Goal: Check status: Check status

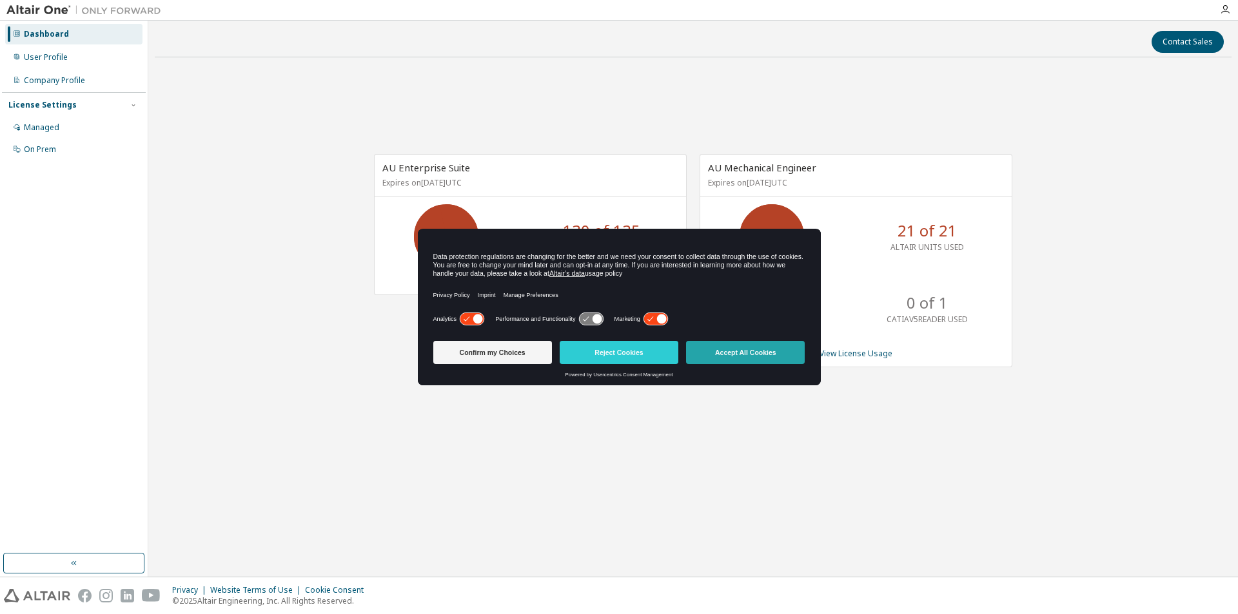
click at [749, 352] on button "Accept All Cookies" at bounding box center [745, 352] width 119 height 23
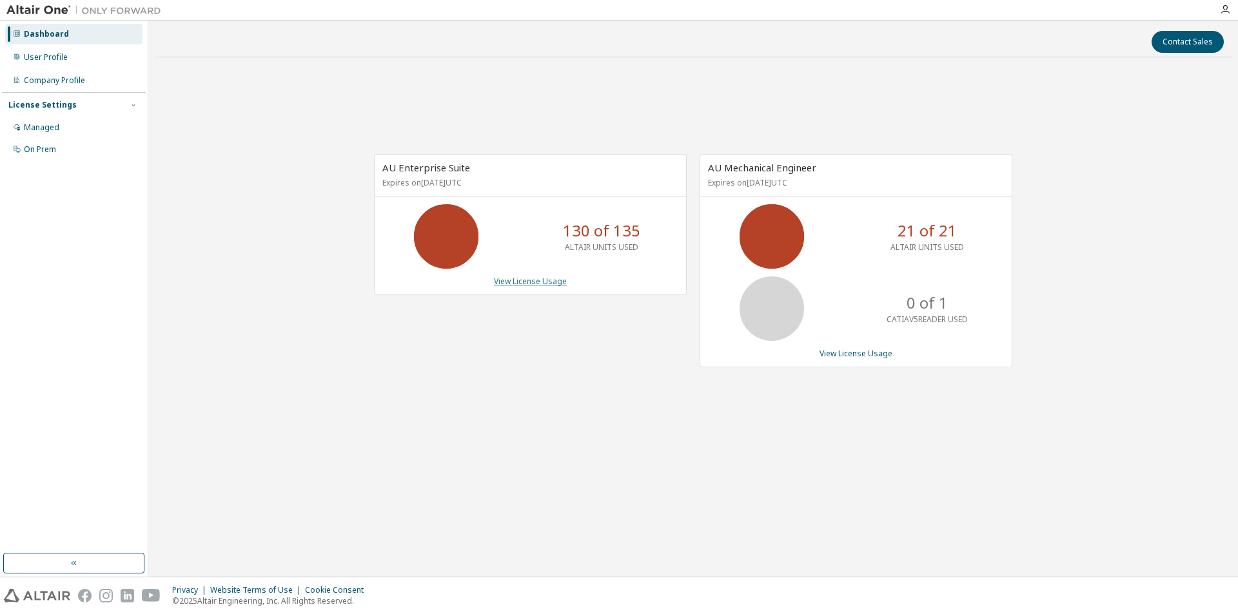
click at [544, 283] on link "View License Usage" at bounding box center [530, 281] width 73 height 11
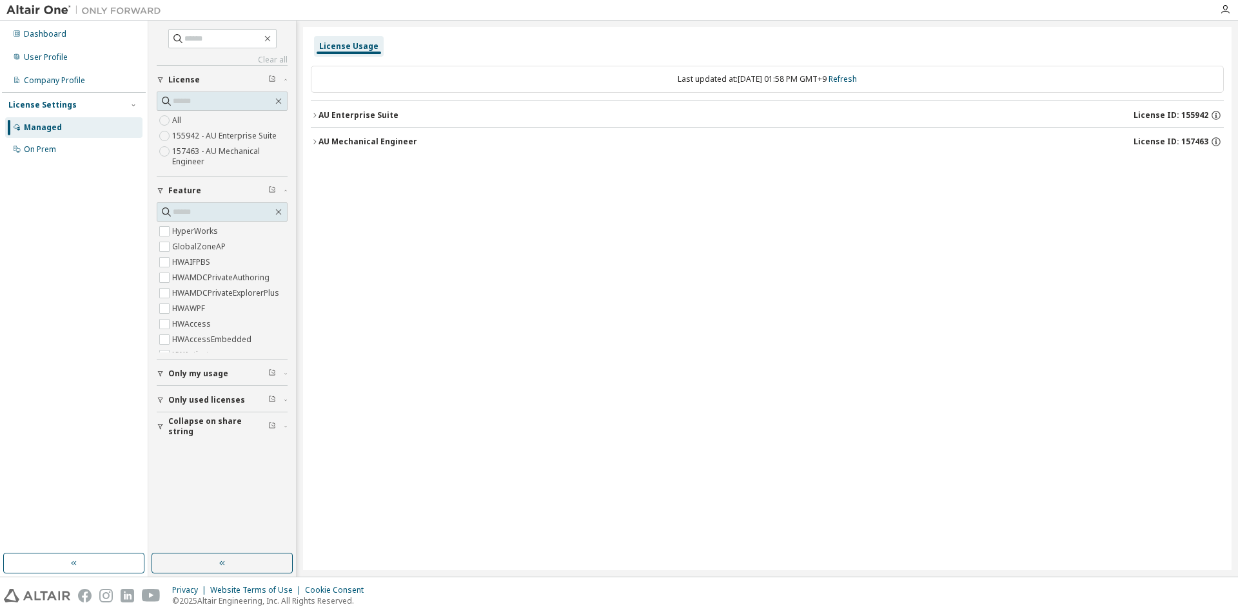
click at [210, 377] on span "Only my usage" at bounding box center [198, 374] width 60 height 10
click at [178, 395] on label "Yes" at bounding box center [179, 393] width 15 height 15
click at [377, 119] on div "AU Enterprise Suite" at bounding box center [359, 115] width 80 height 10
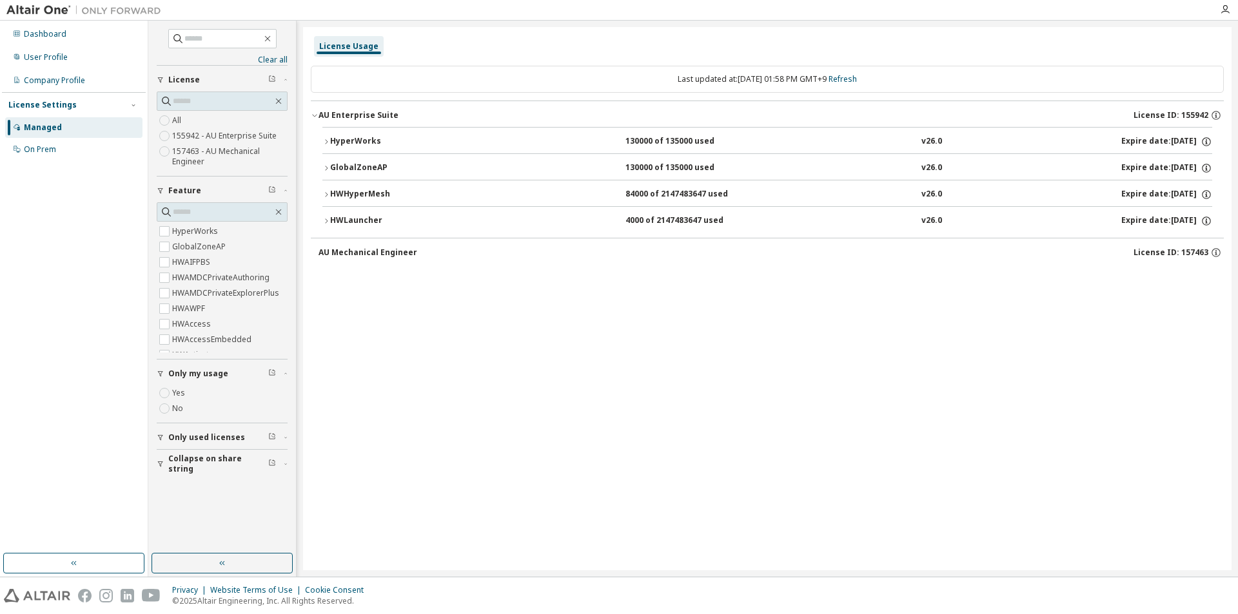
click at [382, 140] on div "HyperWorks" at bounding box center [388, 142] width 116 height 12
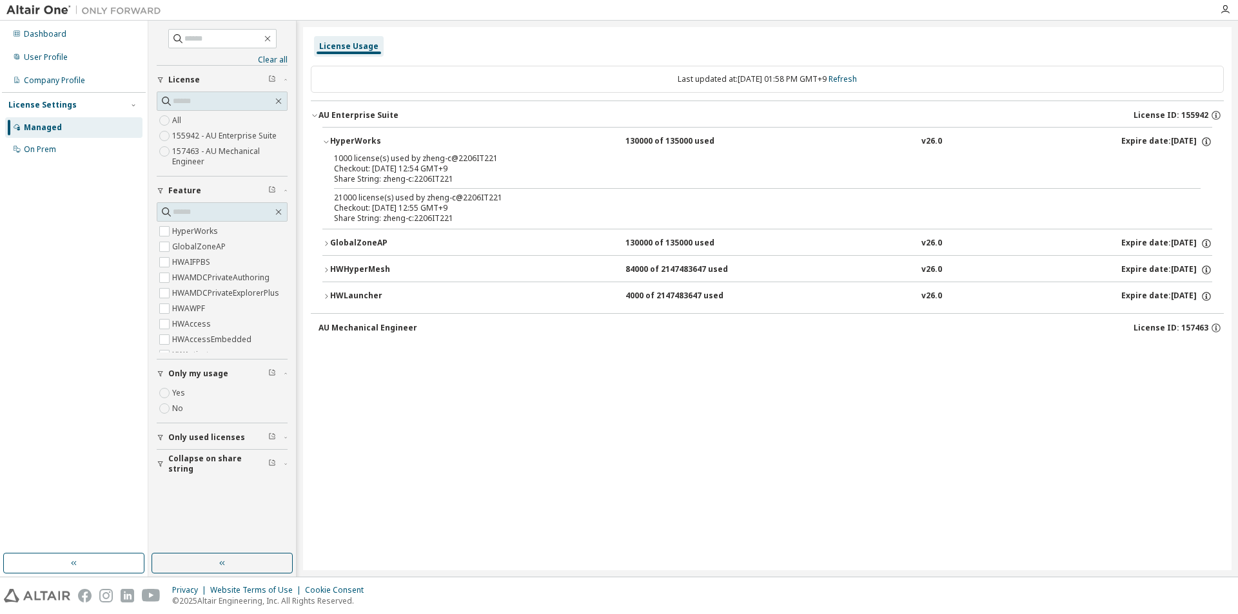
click at [382, 140] on div "HyperWorks" at bounding box center [388, 142] width 116 height 12
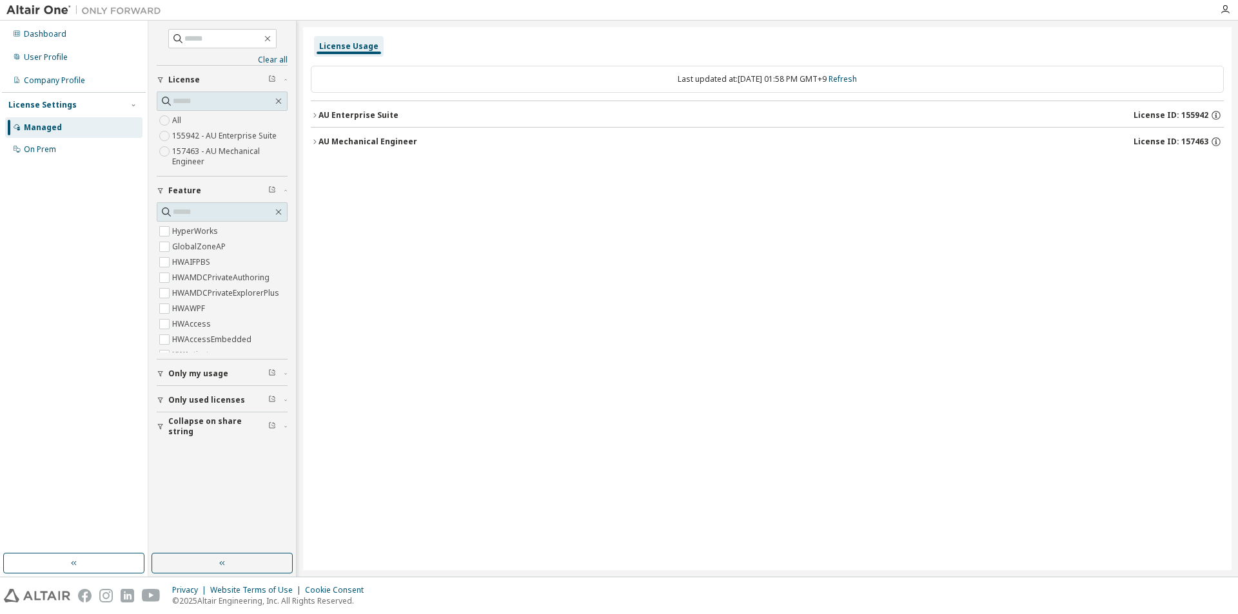
click at [395, 116] on div "AU Enterprise Suite License ID: 155942" at bounding box center [771, 116] width 905 height 12
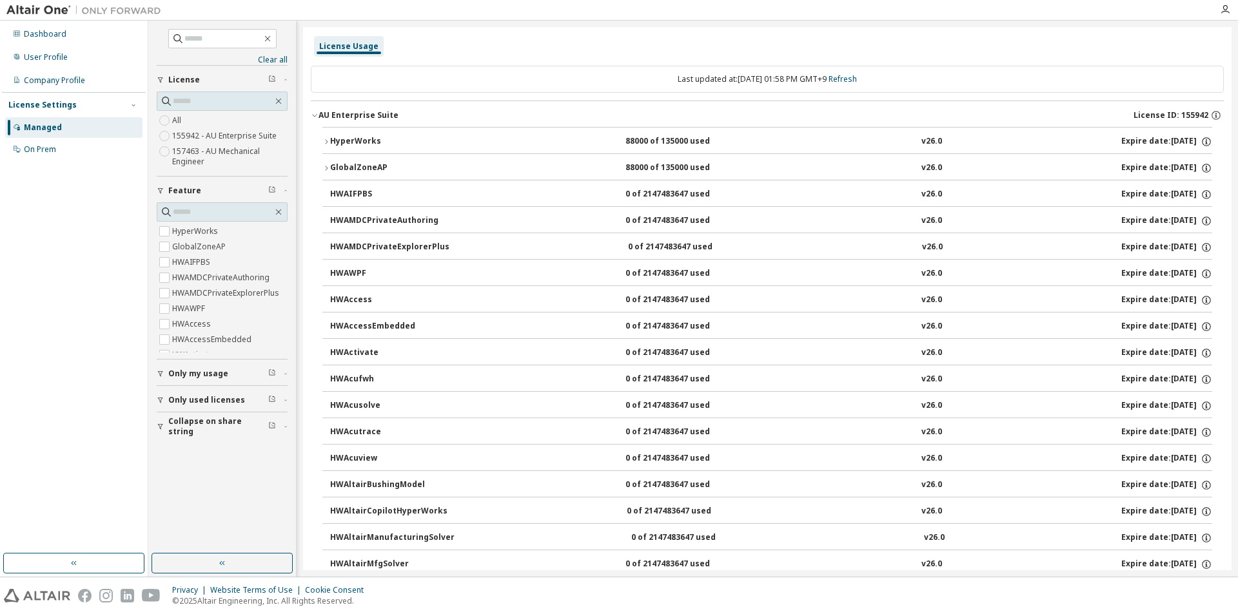
click at [379, 105] on button "AU Enterprise Suite License ID: 155942" at bounding box center [767, 115] width 913 height 28
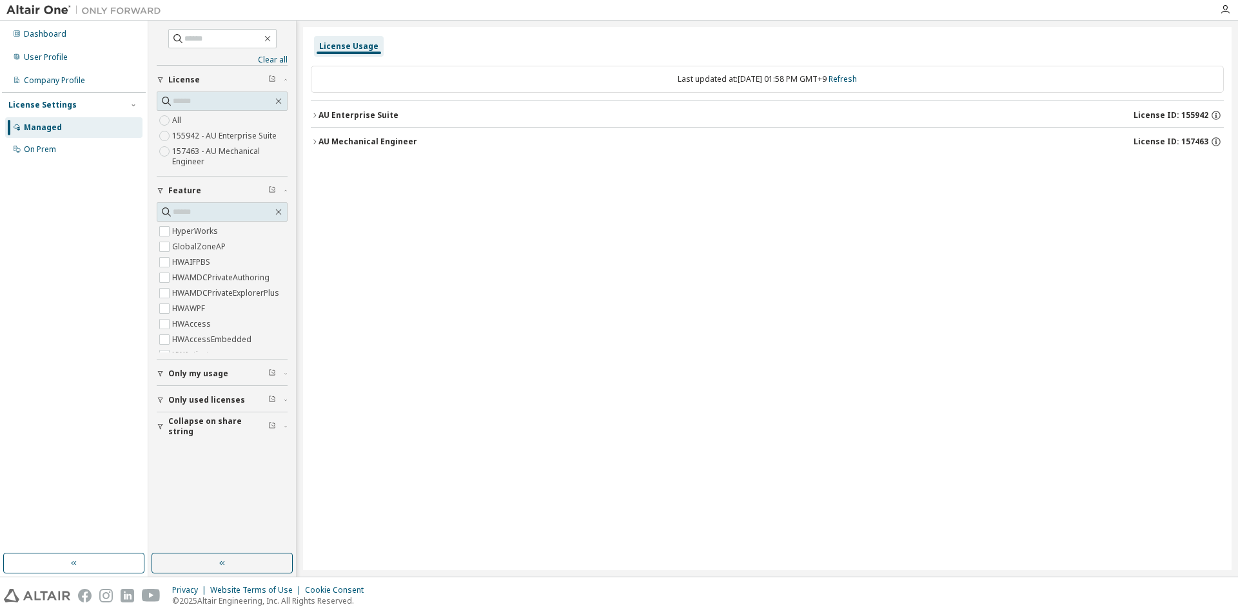
click at [210, 371] on span "Only my usage" at bounding box center [198, 374] width 60 height 10
click at [375, 109] on button "AU Enterprise Suite License ID: 155942" at bounding box center [767, 115] width 913 height 28
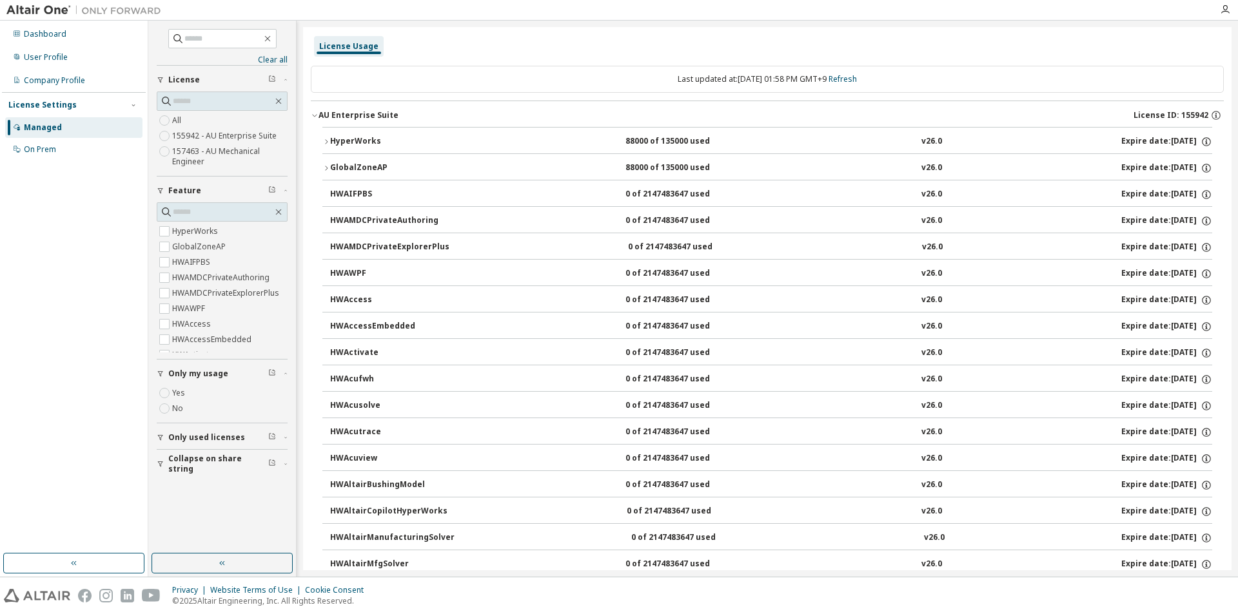
click at [374, 138] on div "HyperWorks" at bounding box center [388, 142] width 116 height 12
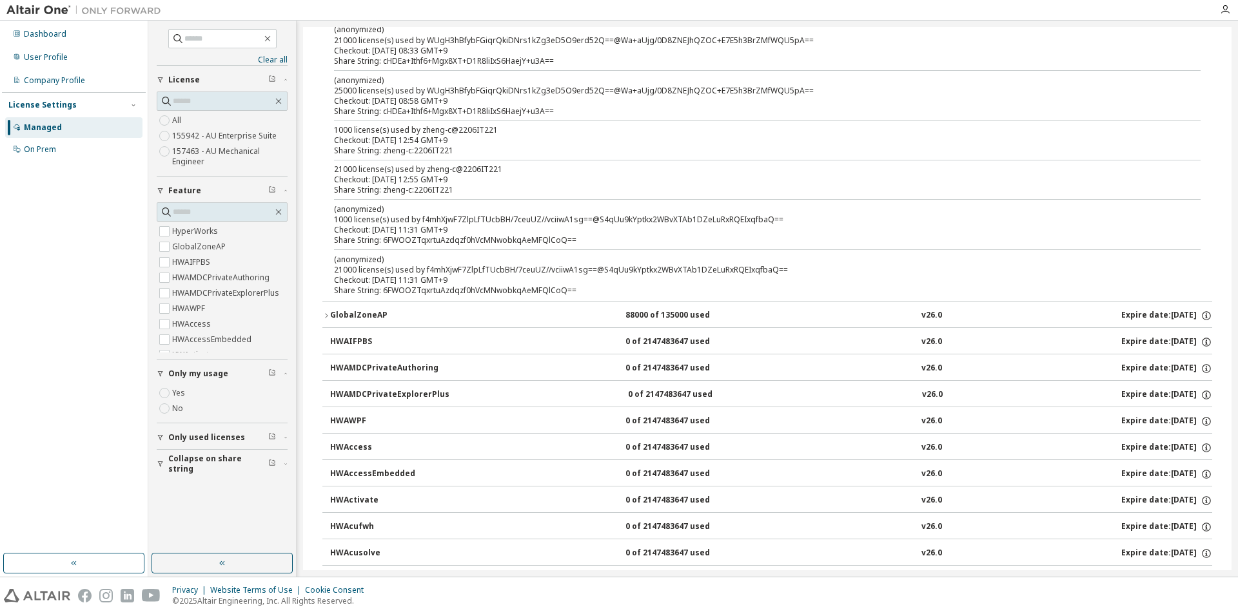
scroll to position [258, 0]
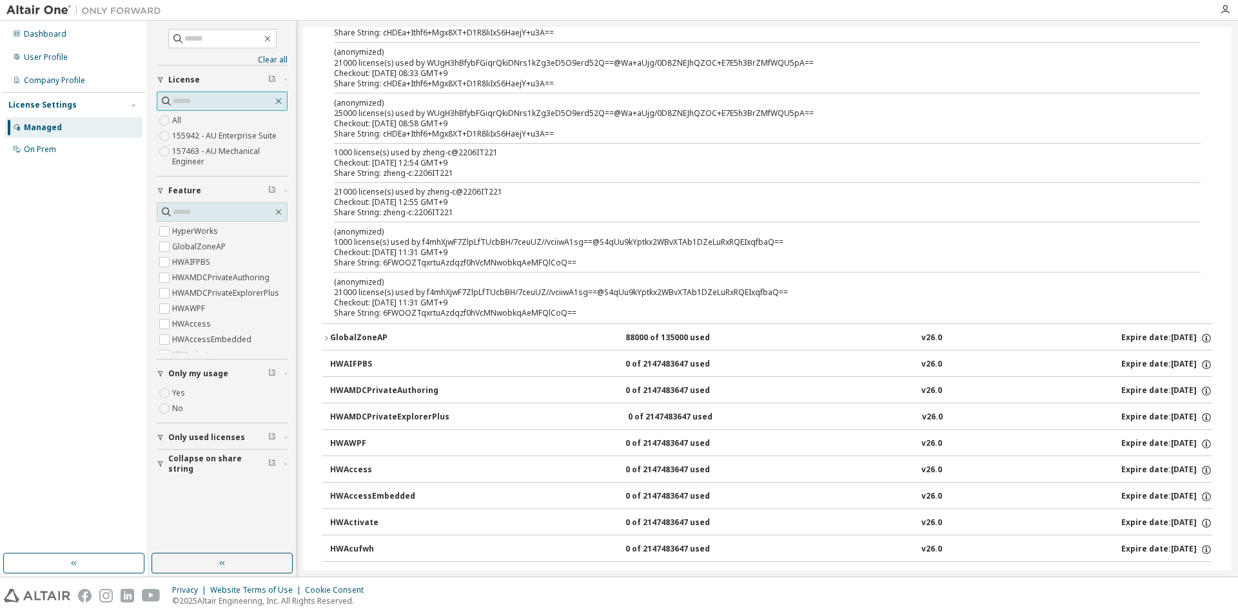
click at [277, 101] on icon "button" at bounding box center [278, 101] width 10 height 10
click at [267, 61] on link "Clear all" at bounding box center [222, 60] width 131 height 10
click at [83, 144] on div "On Prem" at bounding box center [73, 149] width 137 height 21
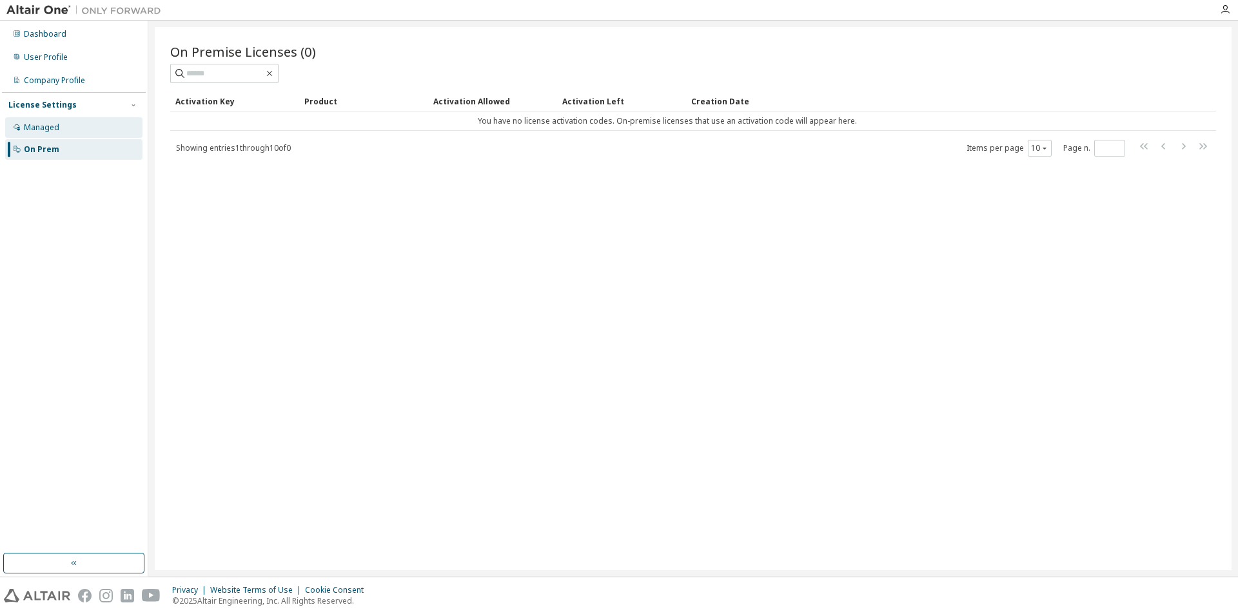
click at [95, 134] on div "Managed" at bounding box center [73, 127] width 137 height 21
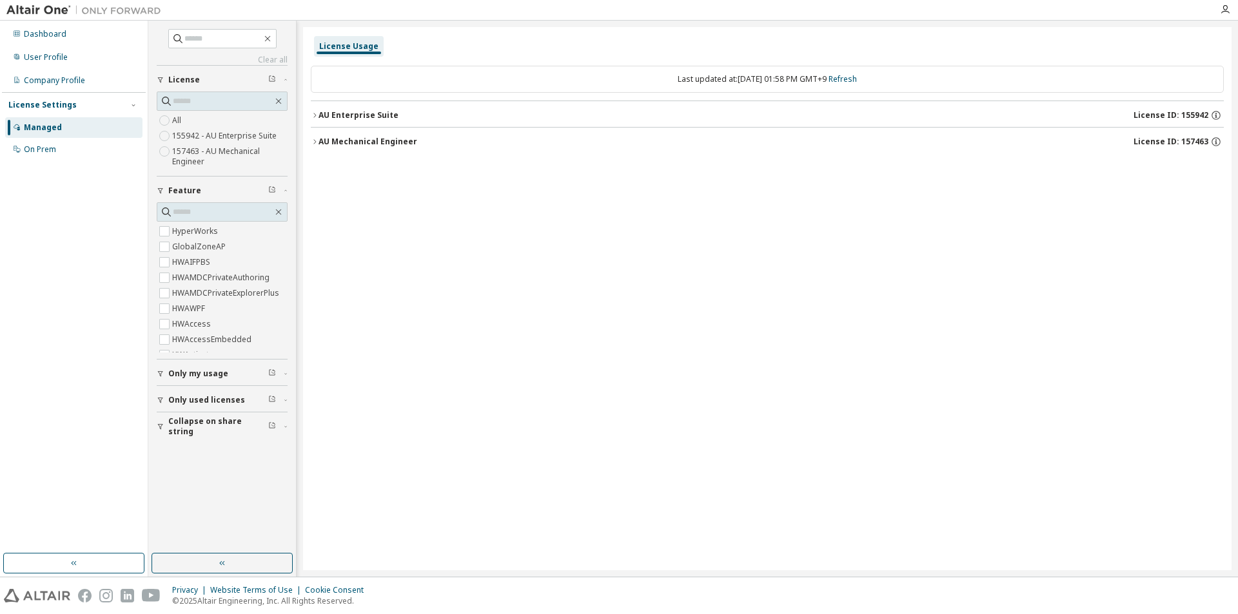
click at [195, 369] on span "Only my usage" at bounding box center [198, 374] width 60 height 10
click at [407, 117] on div "AU Enterprise Suite License ID: 155942" at bounding box center [771, 116] width 905 height 12
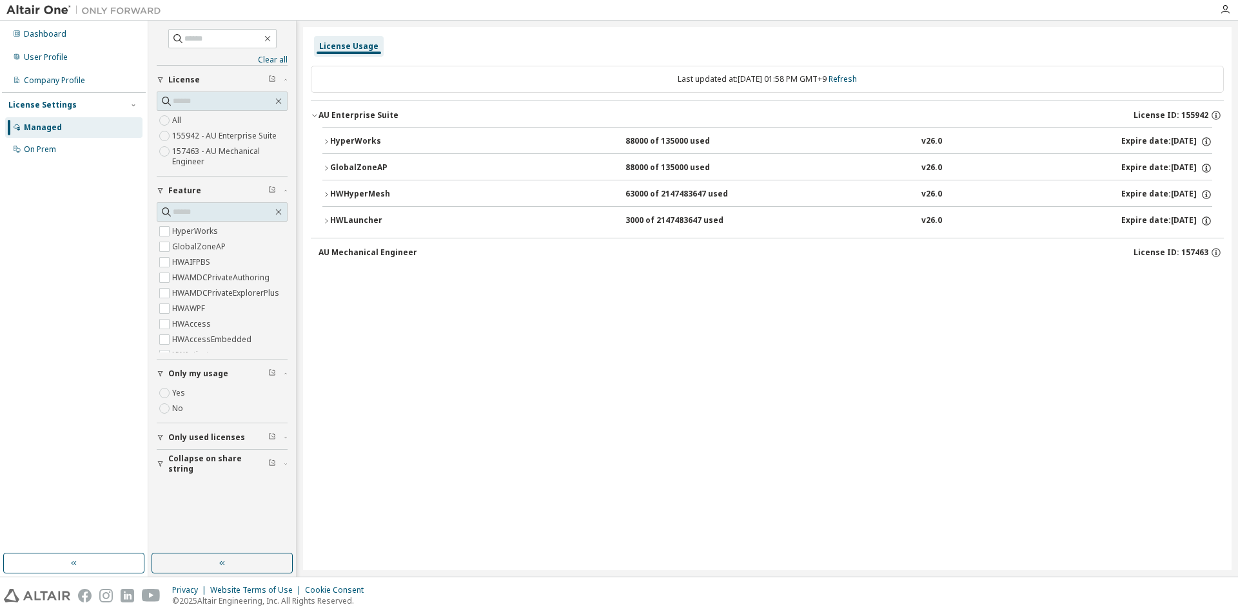
click at [397, 139] on div "HyperWorks" at bounding box center [388, 142] width 116 height 12
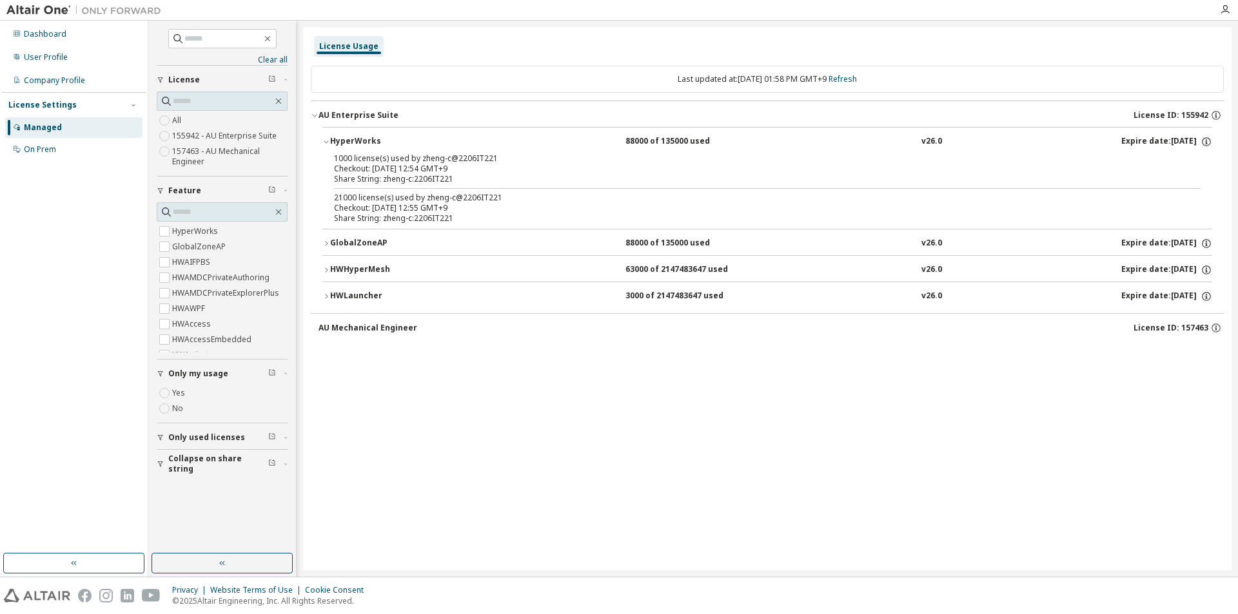
click at [381, 244] on div "GlobalZoneAP" at bounding box center [388, 244] width 116 height 12
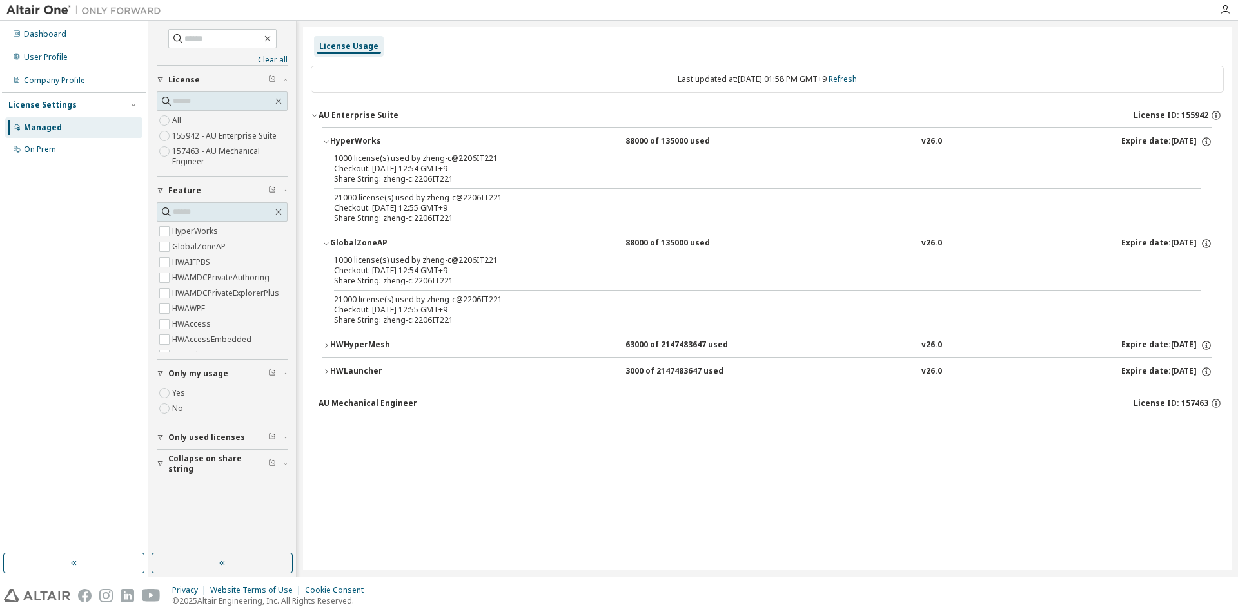
click at [381, 244] on div "GlobalZoneAP" at bounding box center [388, 244] width 116 height 12
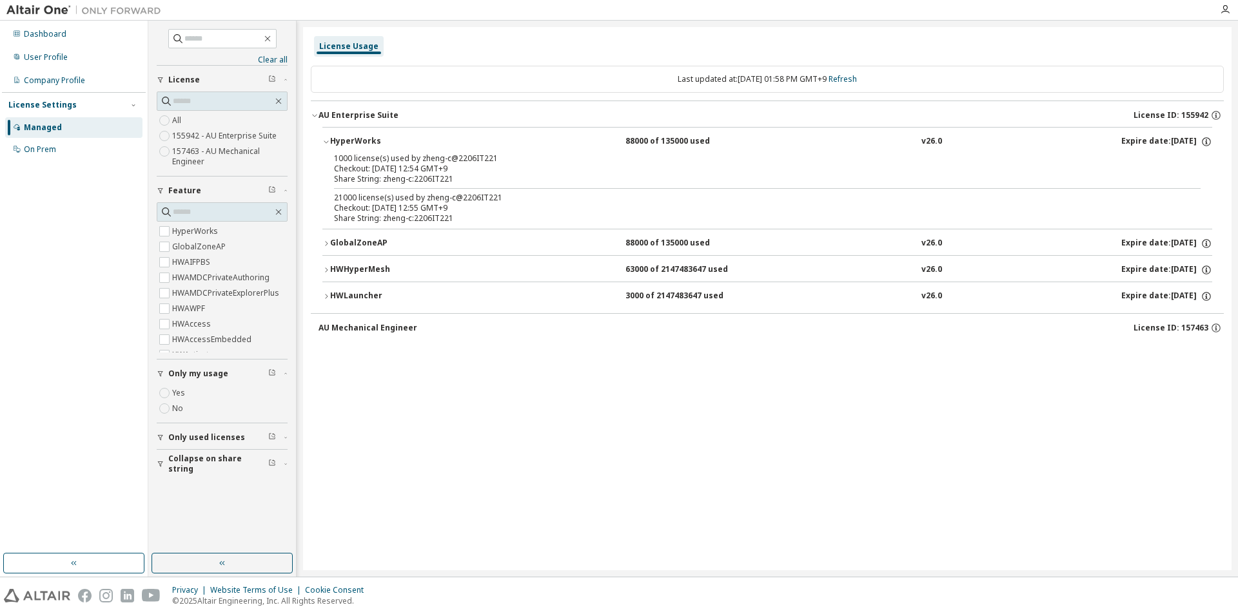
click at [384, 333] on div "AU Mechanical Engineer License ID: 157463" at bounding box center [771, 328] width 905 height 12
